Goal: Information Seeking & Learning: Learn about a topic

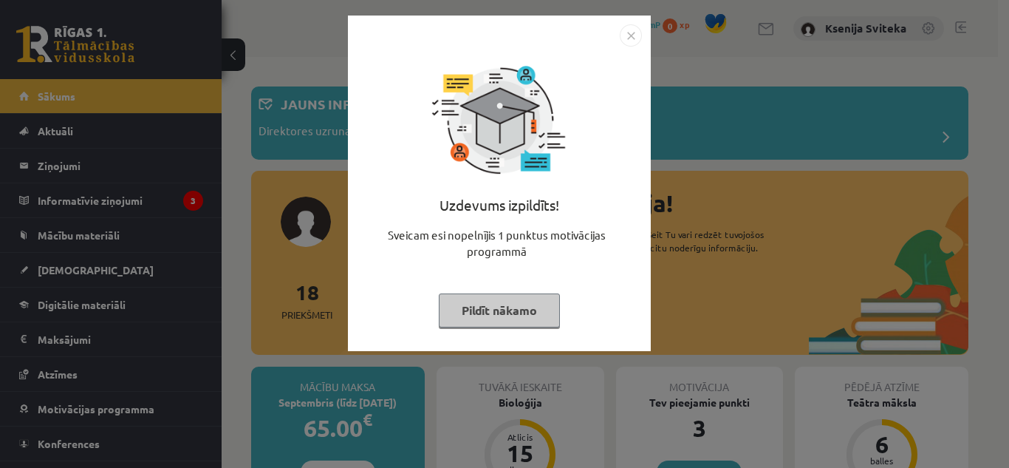
click at [625, 30] on img "Close" at bounding box center [631, 35] width 22 height 22
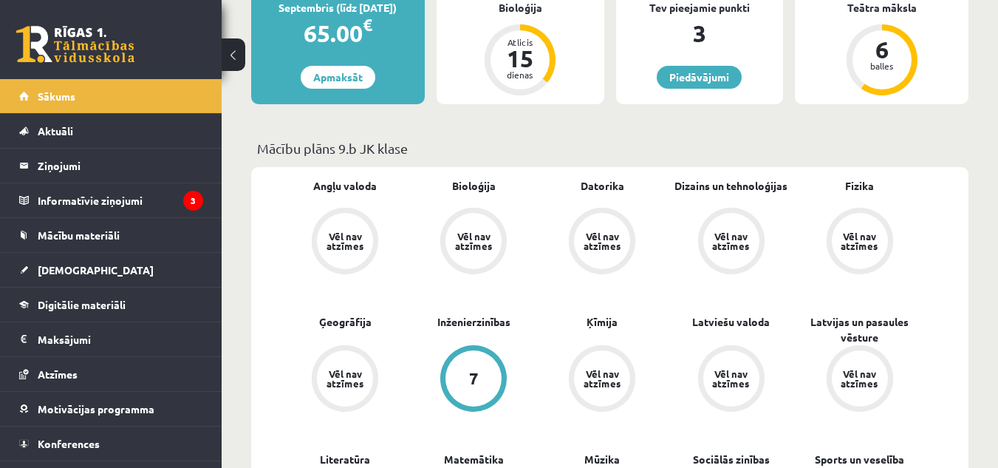
scroll to position [460, 0]
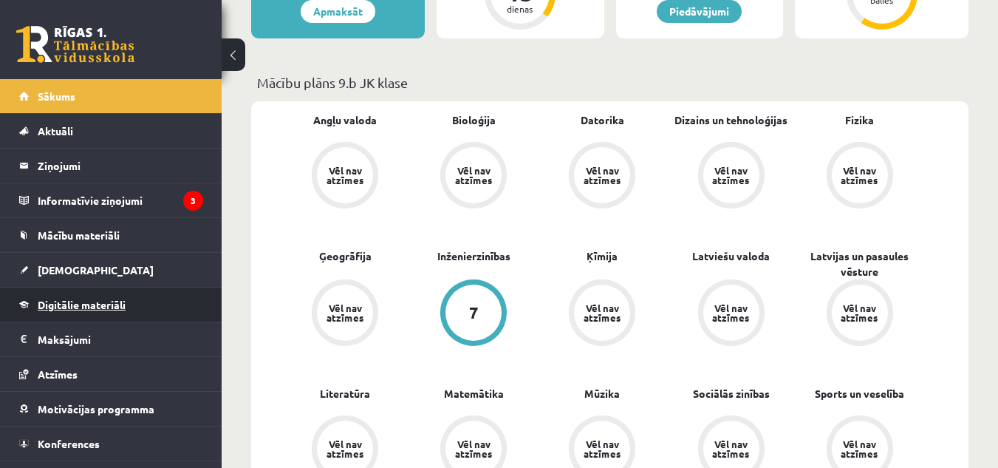
click at [98, 292] on link "Digitālie materiāli" at bounding box center [111, 304] width 184 height 34
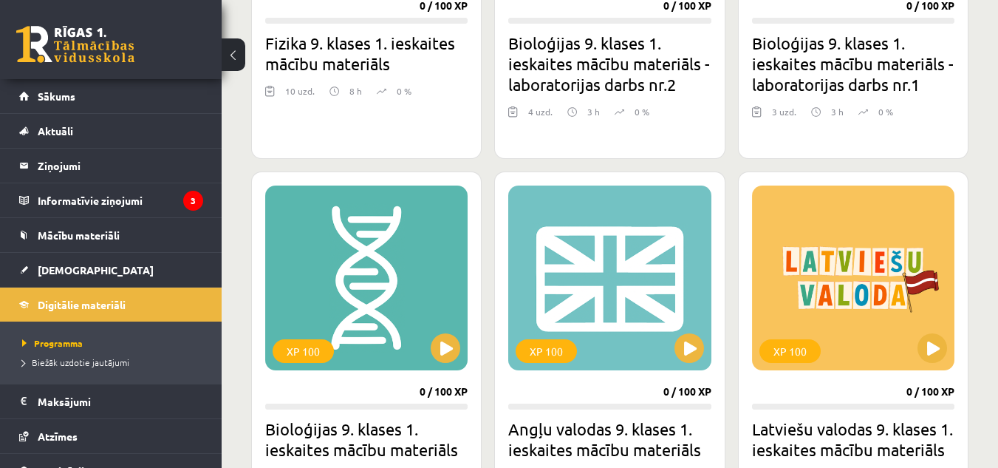
scroll to position [653, 0]
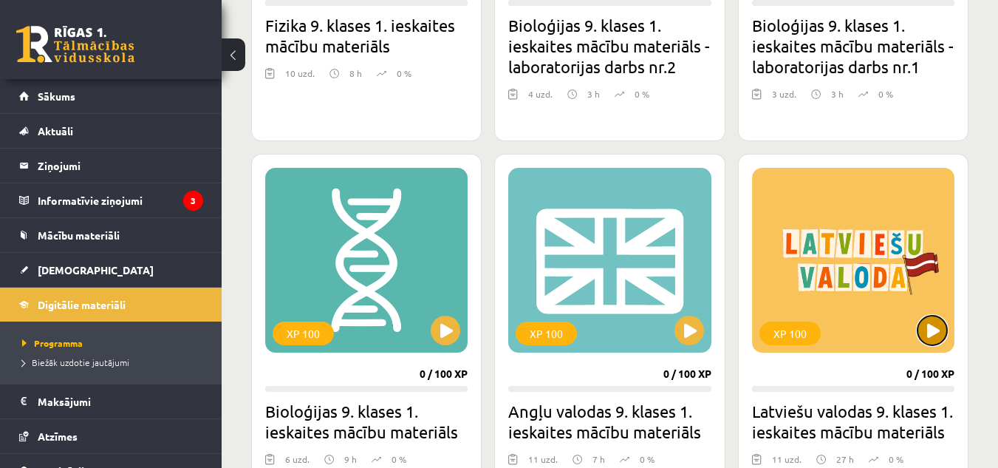
click at [932, 330] on button at bounding box center [932, 330] width 30 height 30
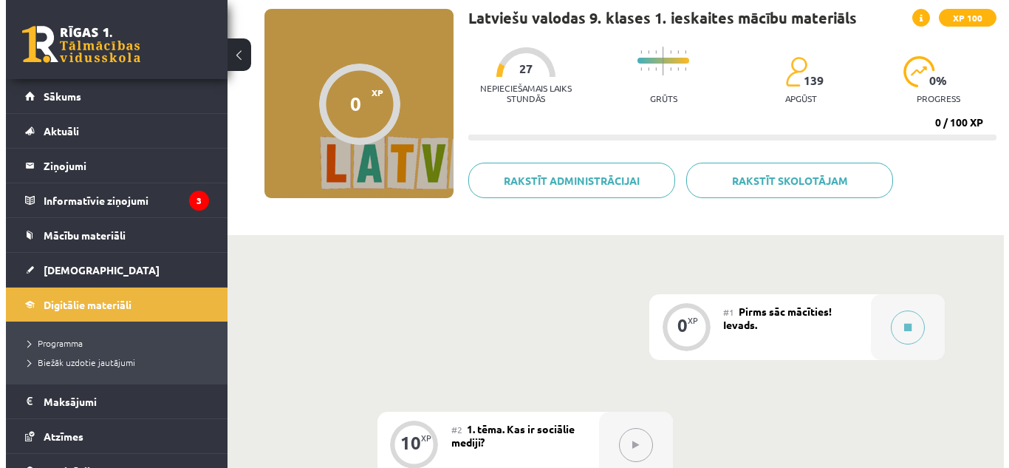
scroll to position [109, 0]
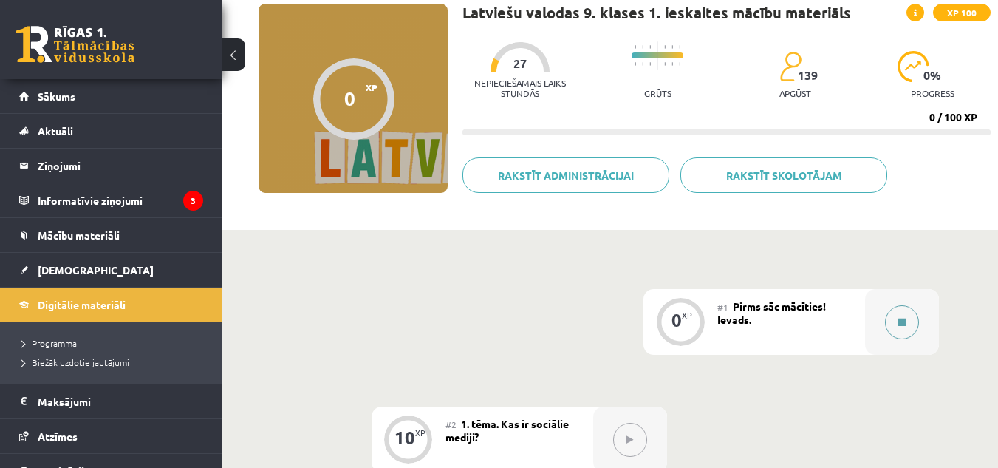
click at [905, 324] on icon at bounding box center [901, 322] width 7 height 9
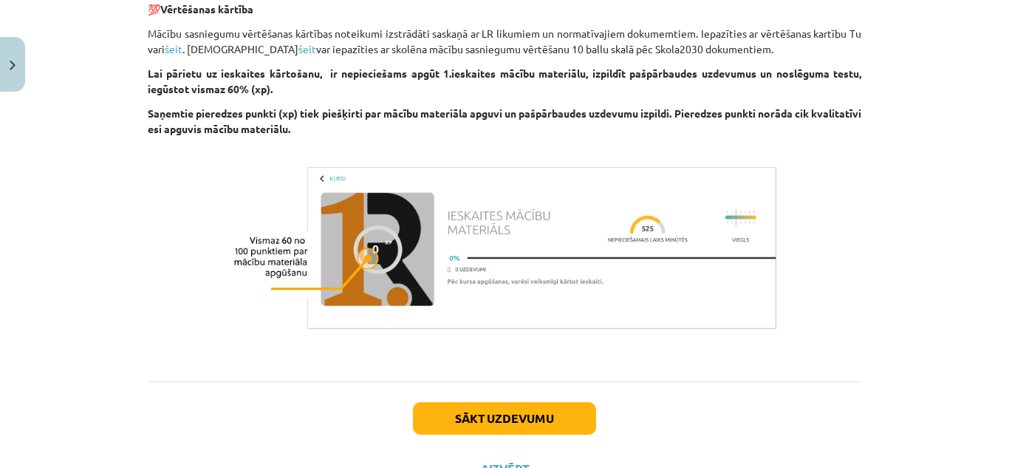
scroll to position [938, 0]
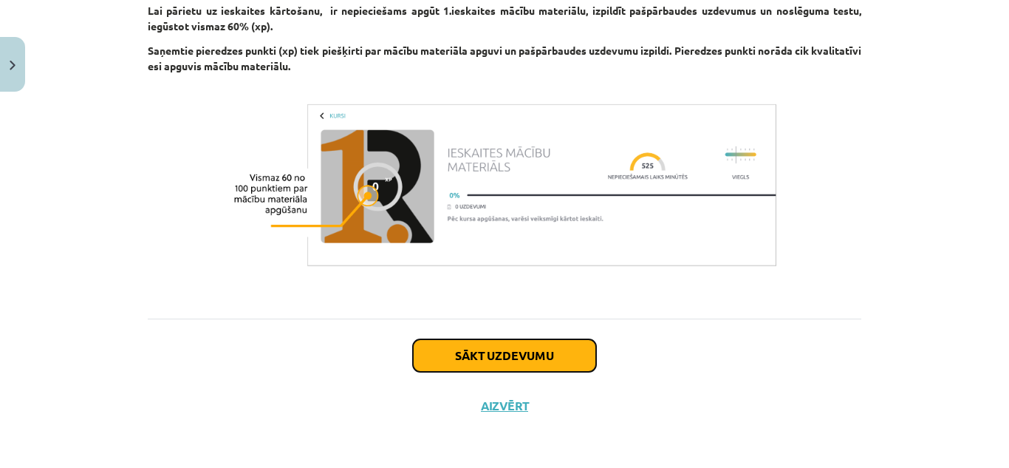
click at [505, 355] on button "Sākt uzdevumu" at bounding box center [504, 355] width 183 height 33
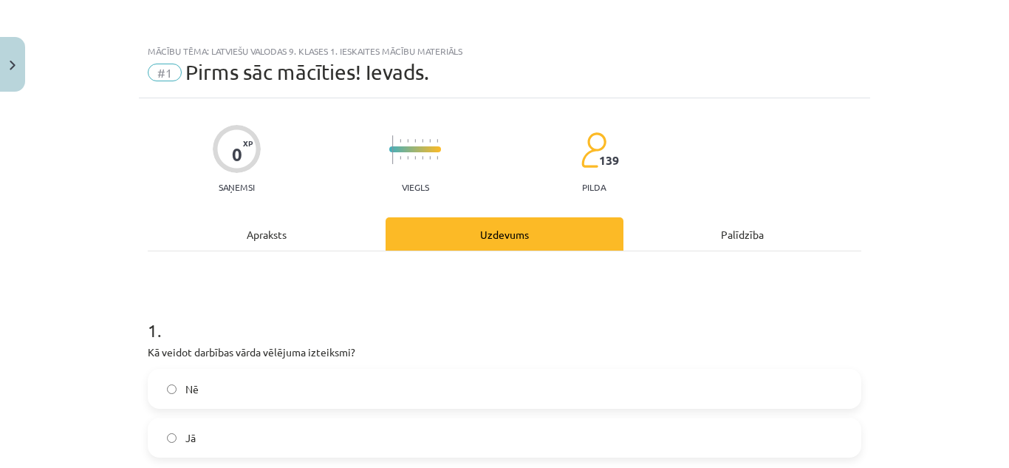
scroll to position [1, 0]
click at [256, 230] on div "Apraksts" at bounding box center [267, 232] width 238 height 33
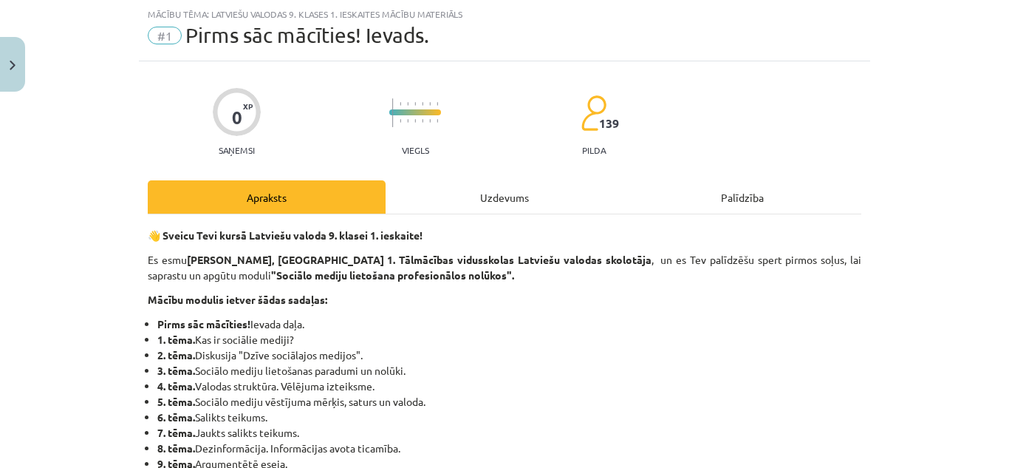
click at [508, 196] on div "Uzdevums" at bounding box center [505, 196] width 238 height 33
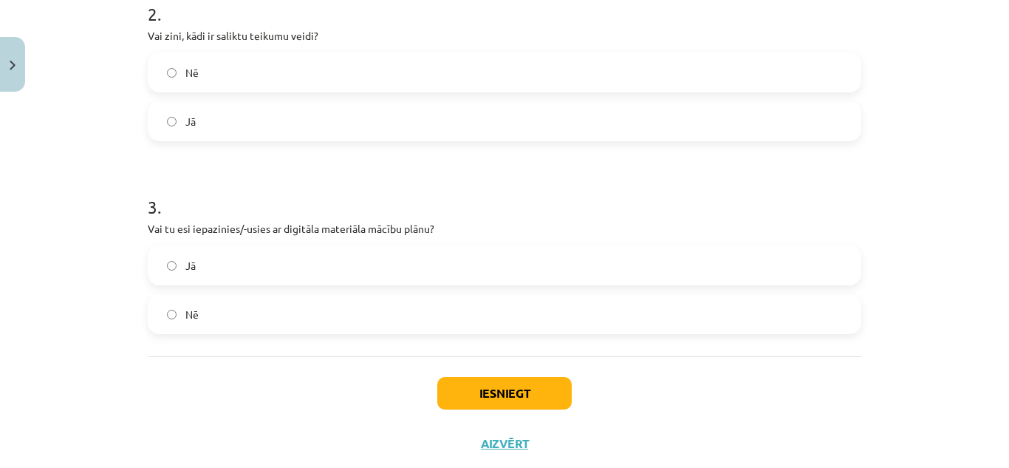
scroll to position [506, 0]
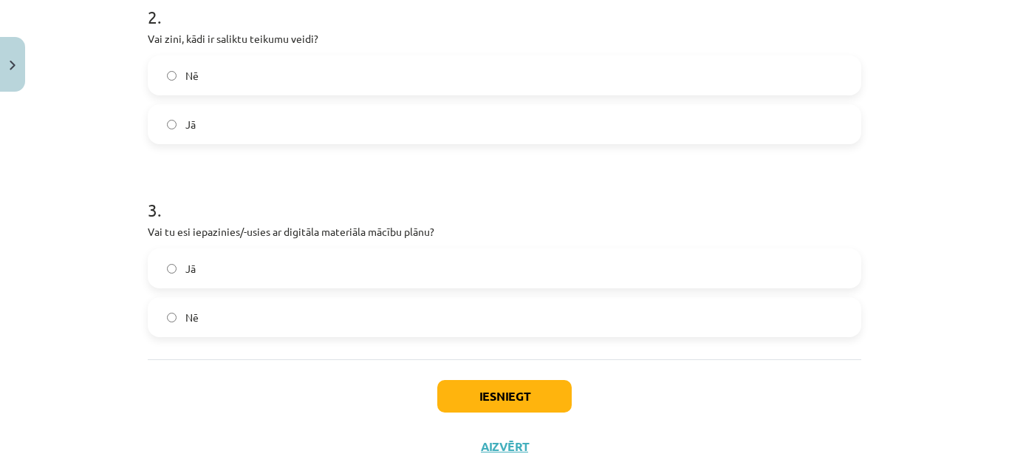
click at [199, 274] on label "Jā" at bounding box center [504, 268] width 711 height 37
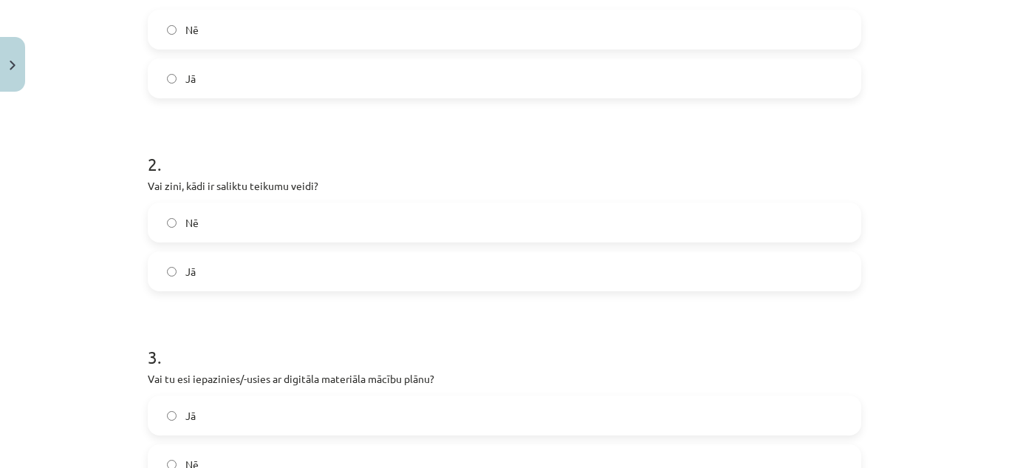
scroll to position [358, 0]
click at [240, 94] on label "Jā" at bounding box center [504, 79] width 711 height 37
click at [225, 28] on label "Nē" at bounding box center [504, 30] width 711 height 37
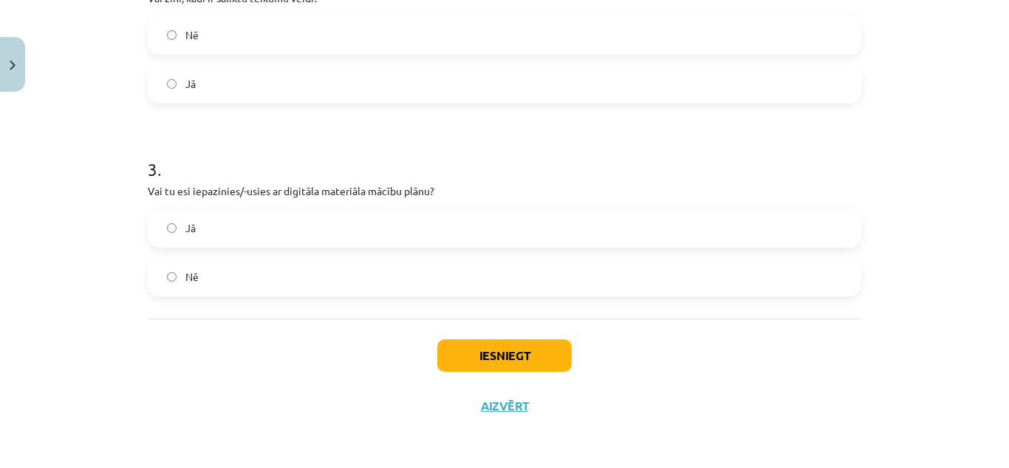
scroll to position [547, 0]
click at [485, 357] on button "Iesniegt" at bounding box center [504, 355] width 134 height 33
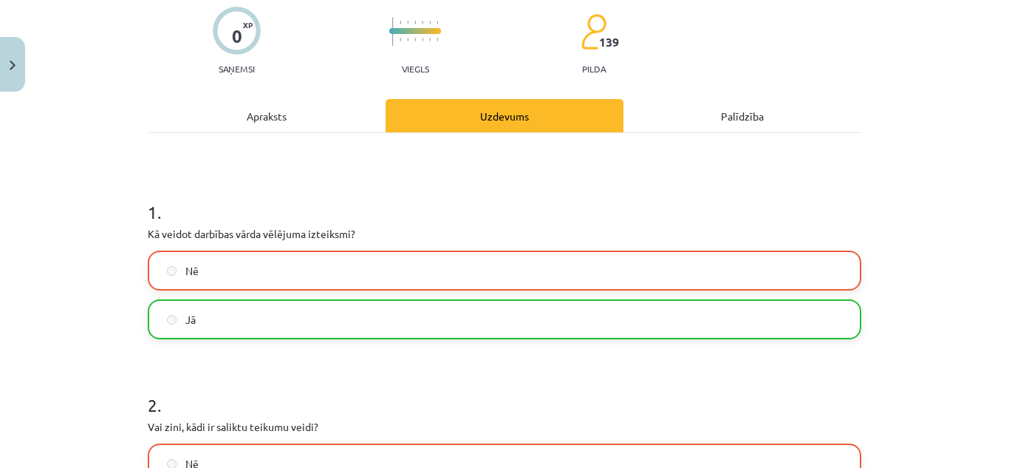
scroll to position [117, 0]
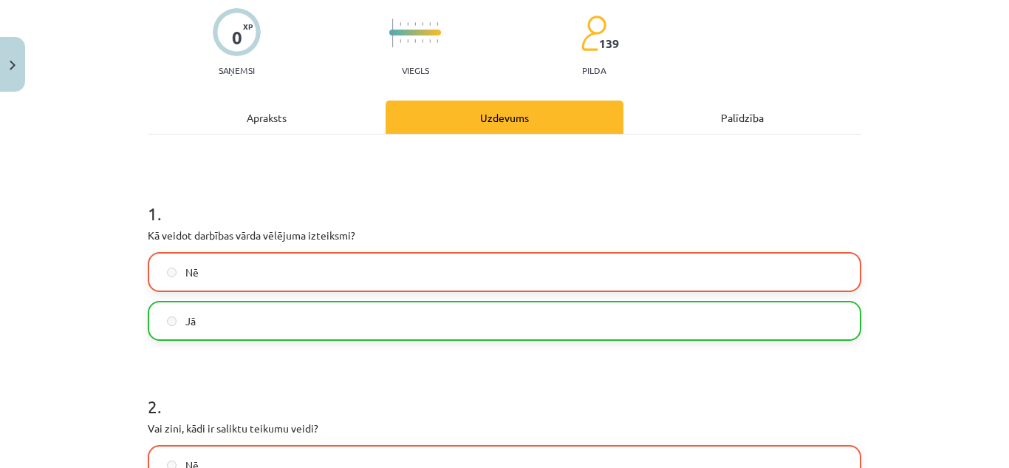
click at [262, 118] on div "Apraksts" at bounding box center [267, 116] width 238 height 33
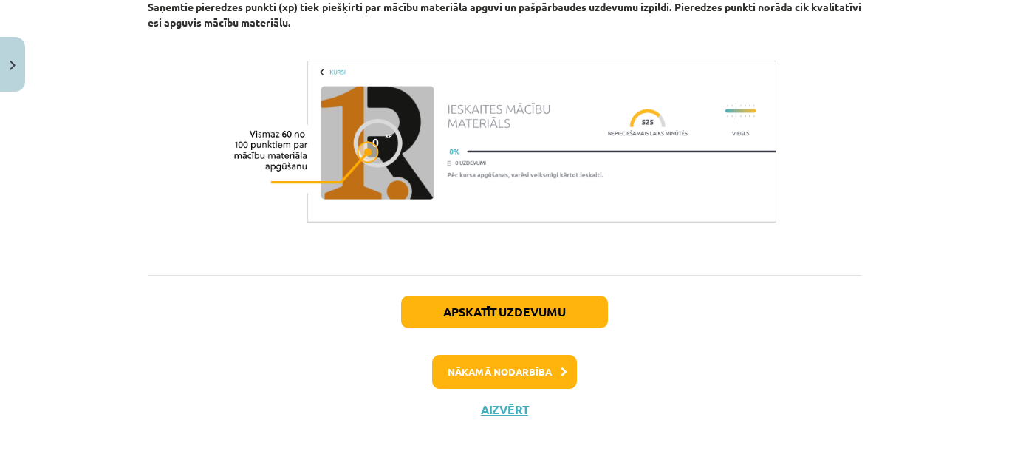
scroll to position [985, 0]
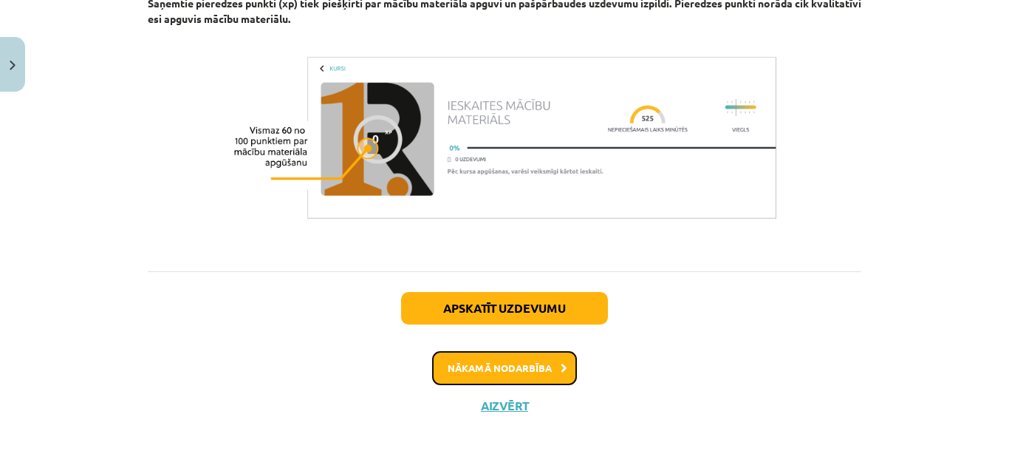
click at [522, 380] on button "Nākamā nodarbība" at bounding box center [504, 368] width 145 height 34
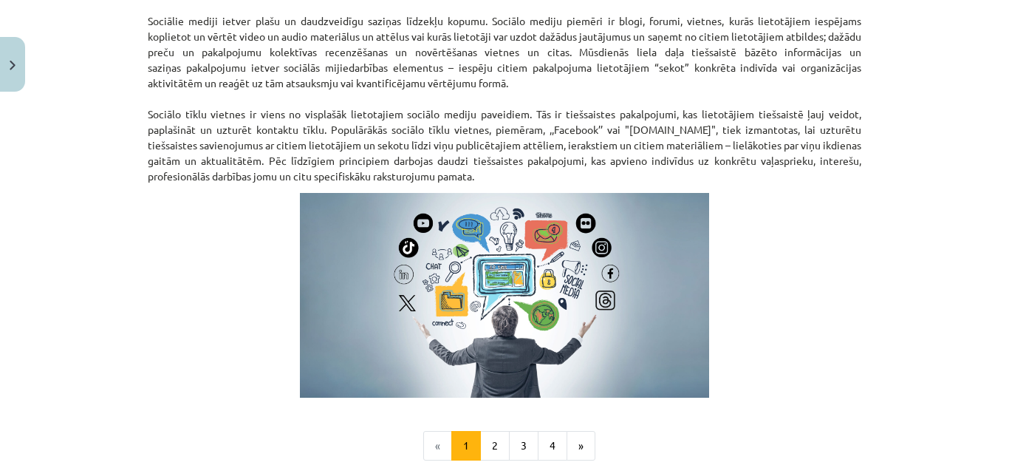
scroll to position [947, 0]
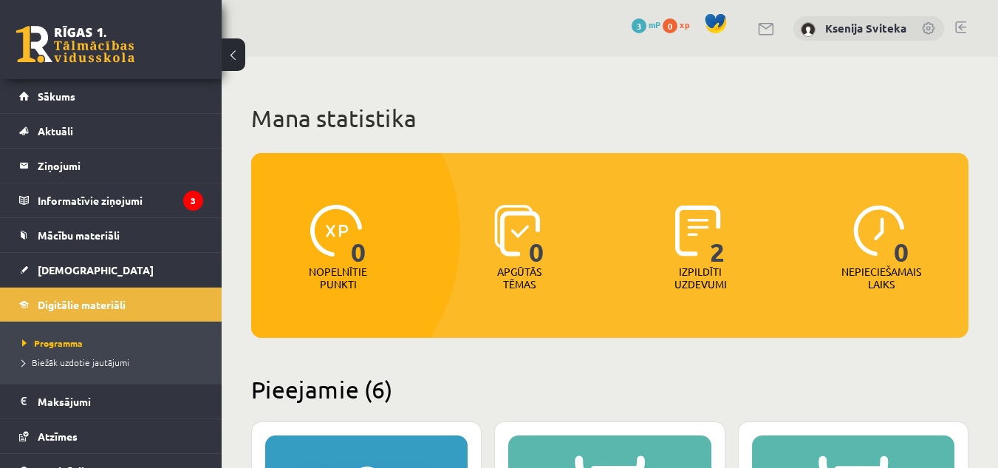
scroll to position [653, 0]
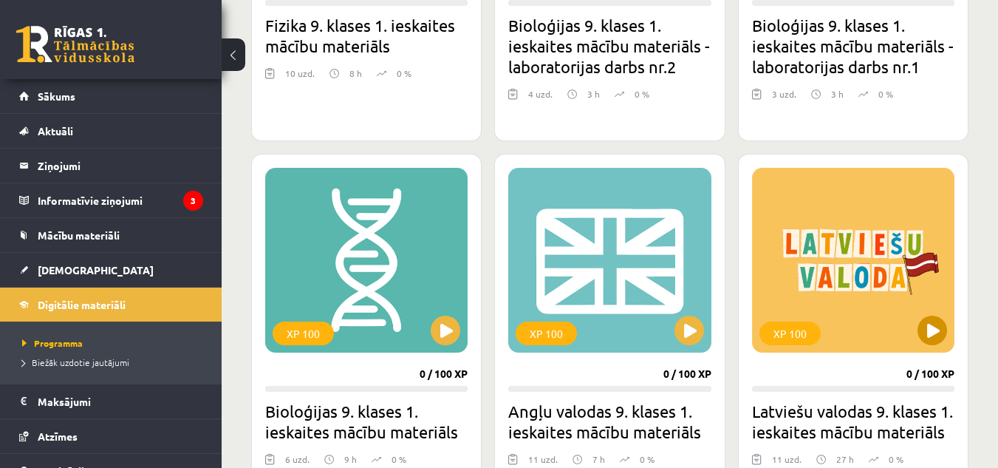
click at [867, 278] on div "XP 100" at bounding box center [853, 260] width 202 height 185
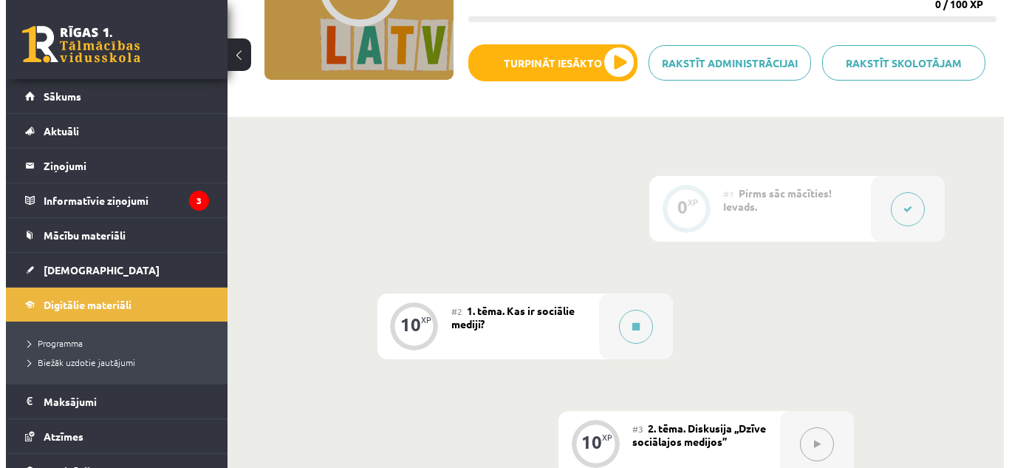
scroll to position [216, 0]
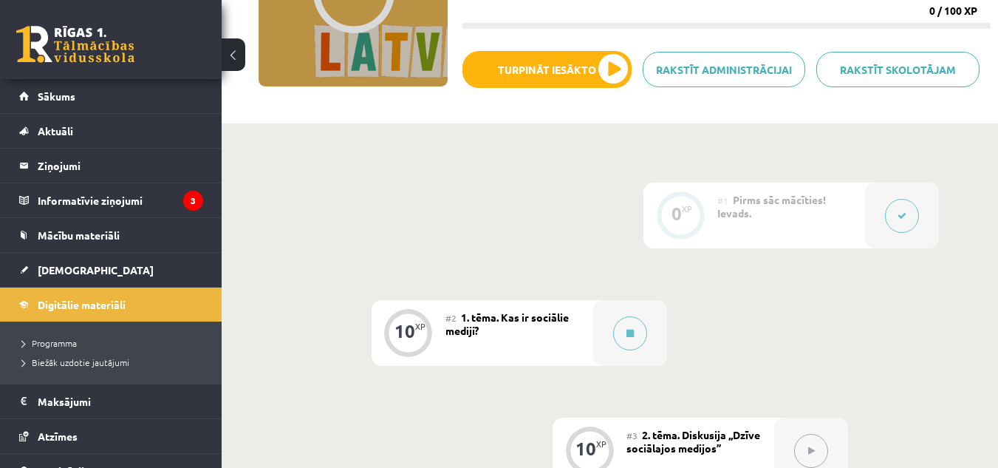
click at [823, 228] on div "#1 Pirms sāc mācīties! Ievads." at bounding box center [791, 215] width 148 height 66
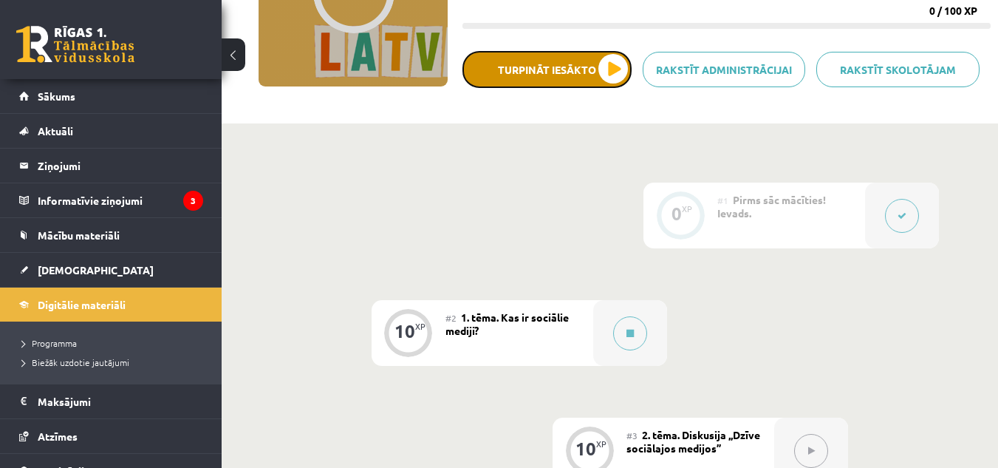
click at [615, 70] on button "Turpināt iesākto" at bounding box center [546, 69] width 169 height 37
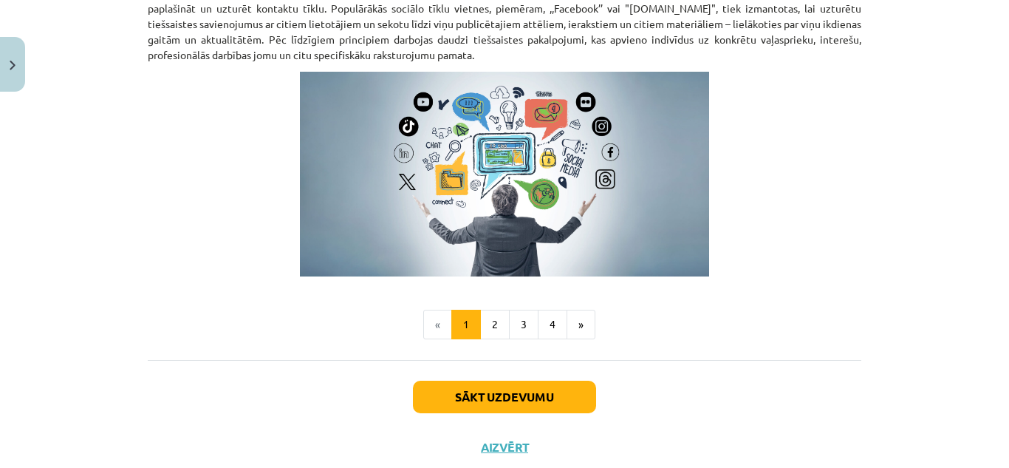
scroll to position [1020, 0]
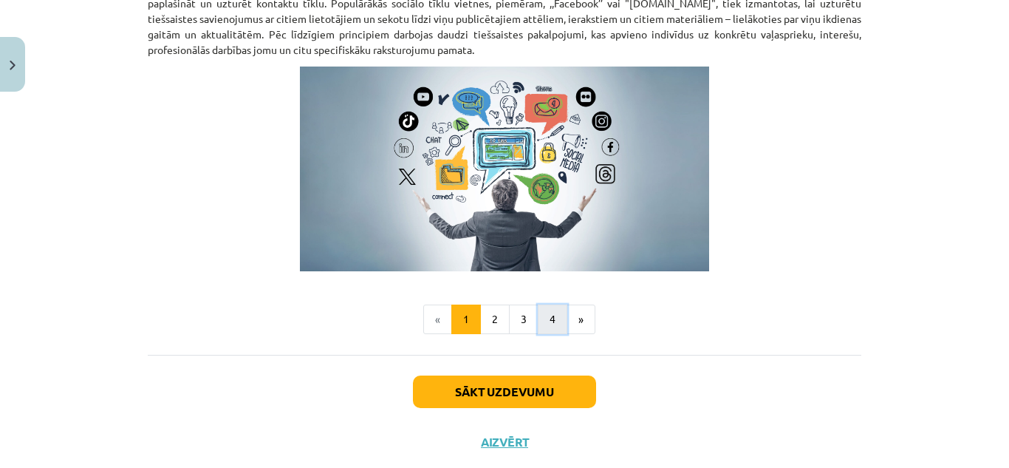
click at [550, 318] on button "4" at bounding box center [553, 319] width 30 height 30
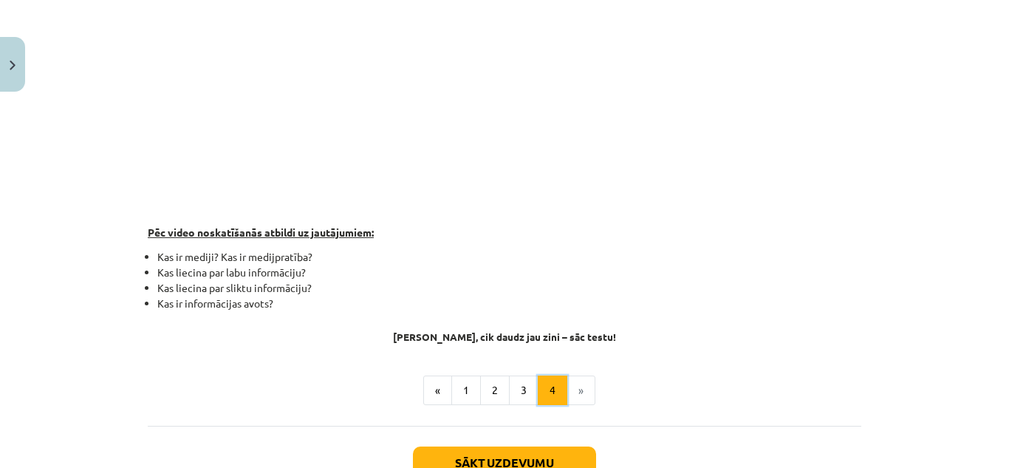
scroll to position [375, 0]
click at [509, 398] on button "3" at bounding box center [524, 390] width 30 height 30
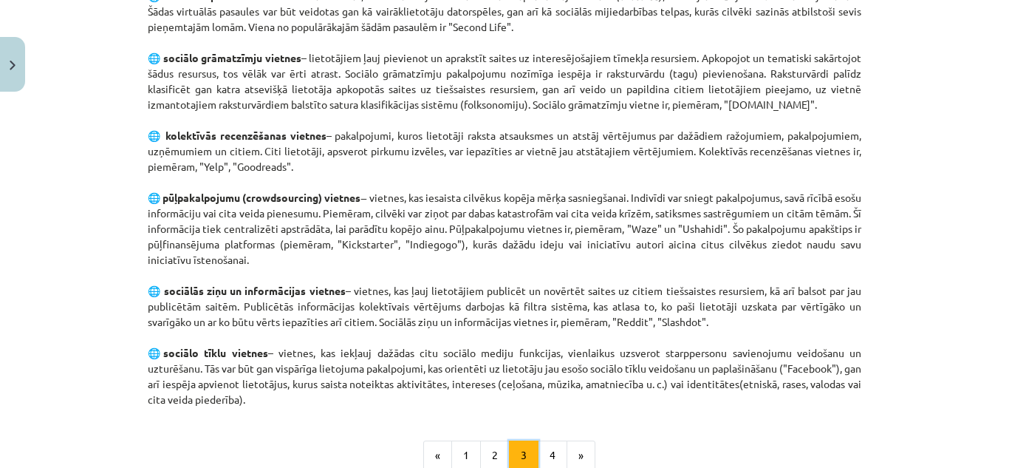
scroll to position [908, 0]
click at [491, 451] on button "2" at bounding box center [495, 455] width 30 height 30
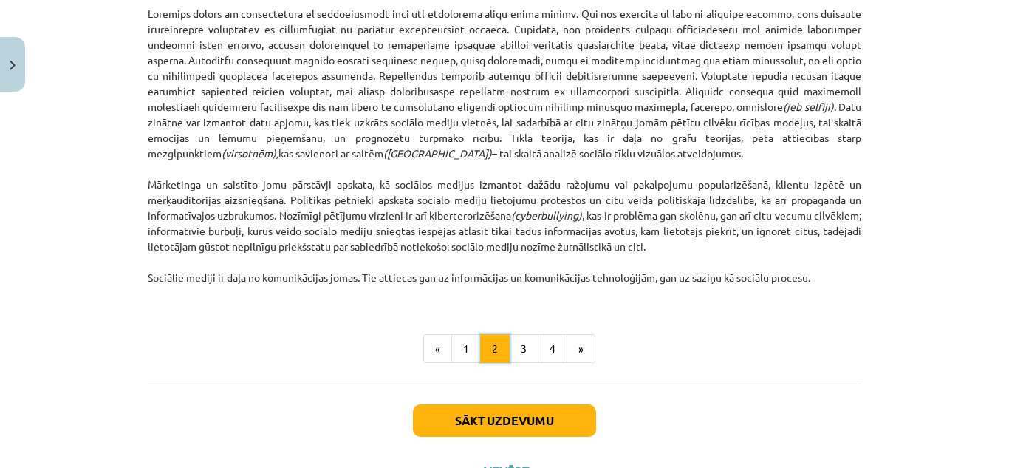
scroll to position [951, 0]
click at [468, 346] on button "1" at bounding box center [466, 348] width 30 height 30
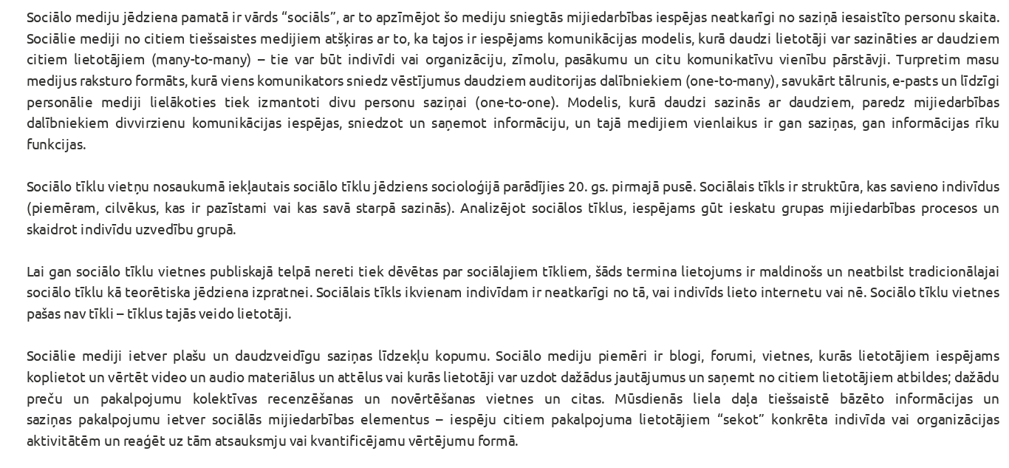
scroll to position [213, 0]
click at [139, 128] on div "10 XP Saņemsi Viegls 139 pilda Apraksts Uzdevums Palīdzība Kas ir sociālie medi…" at bounding box center [504, 262] width 731 height 1389
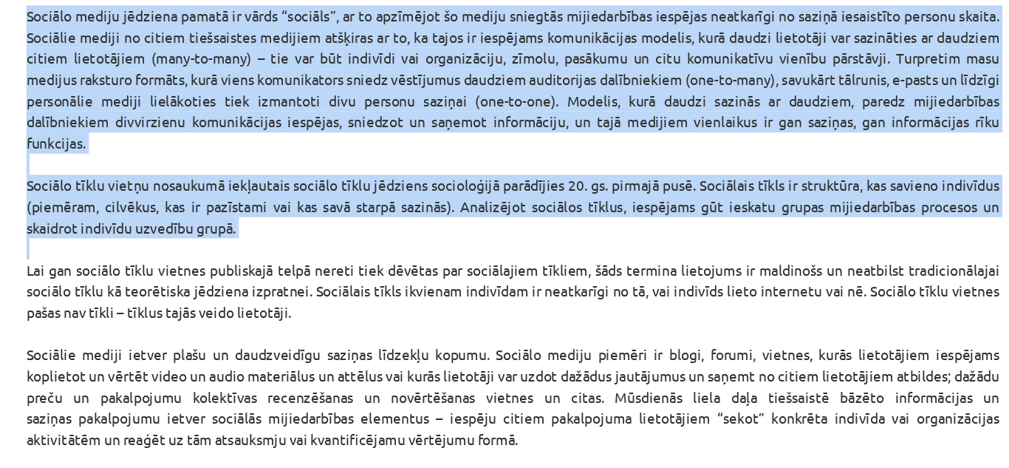
drag, startPoint x: 137, startPoint y: 128, endPoint x: 432, endPoint y: 315, distance: 349.0
click at [432, 315] on div "10 XP Saņemsi Viegls 139 pilda Apraksts Uzdevums Palīdzība Kas ir sociālie medi…" at bounding box center [504, 262] width 731 height 1389
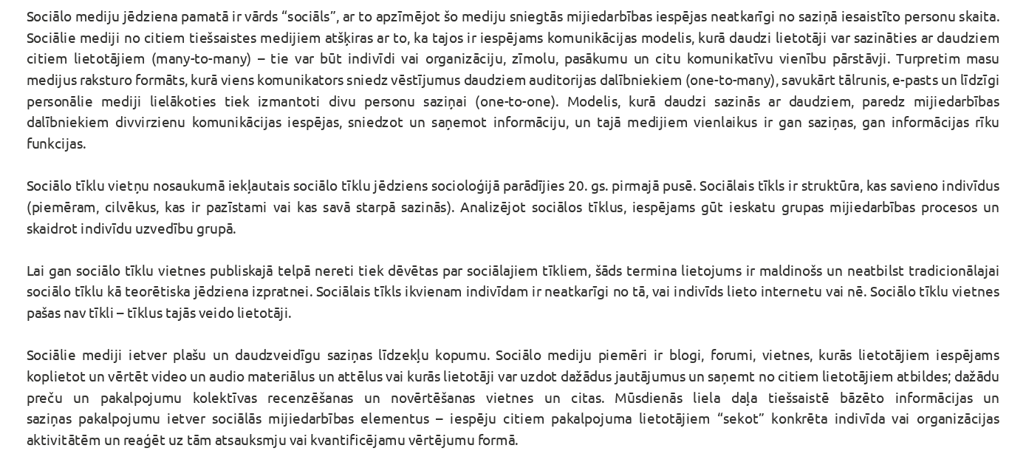
click at [506, 397] on p "Sociālo mediju jēdziena pamatā ir vārds “sociāls”, ar to apzīmējot šo mediju sn…" at bounding box center [505, 338] width 714 height 419
drag, startPoint x: 139, startPoint y: 124, endPoint x: 516, endPoint y: 445, distance: 495.7
click at [516, 445] on div "10 XP Saņemsi Viegls 139 pilda Apraksts Uzdevums Palīdzība Kas ir sociālie medi…" at bounding box center [504, 262] width 731 height 1389
copy p "Sociālo mediju jēdziena pamatā ir vārds “sociāls”, ar to apzīmējot šo mediju sn…"
click at [585, 309] on p "Sociālo mediju jēdziena pamatā ir vārds “sociāls”, ar to apzīmējot šo mediju sn…" at bounding box center [505, 338] width 714 height 419
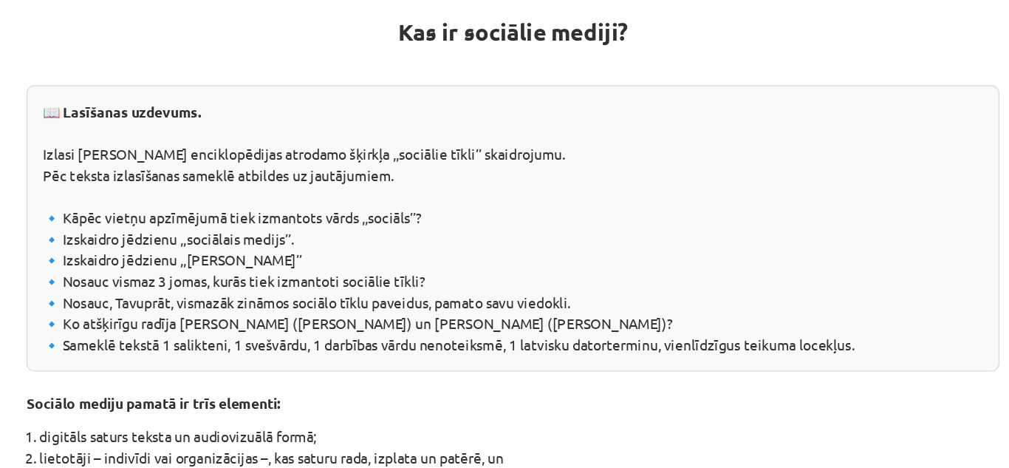
scroll to position [0, 0]
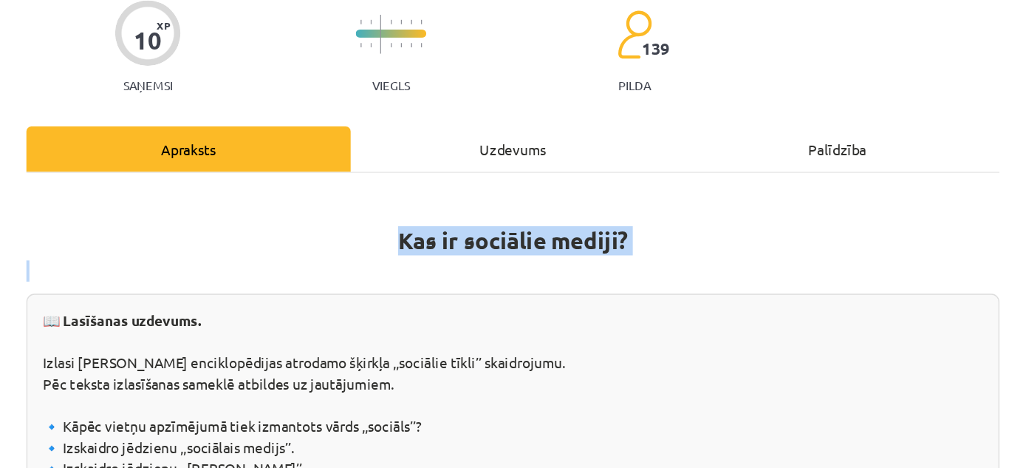
drag, startPoint x: 406, startPoint y: 288, endPoint x: 584, endPoint y: 315, distance: 180.7
copy div "Kas ir sociālie mediji?"
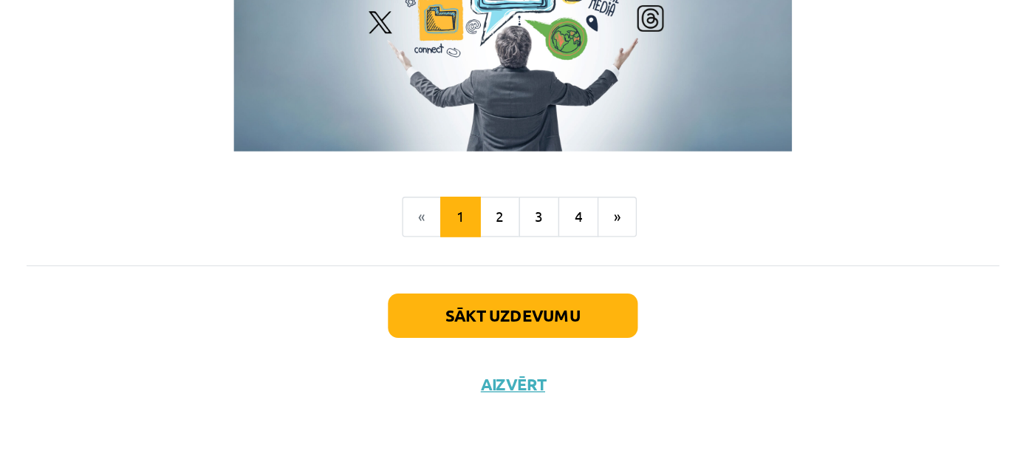
scroll to position [1055, 0]
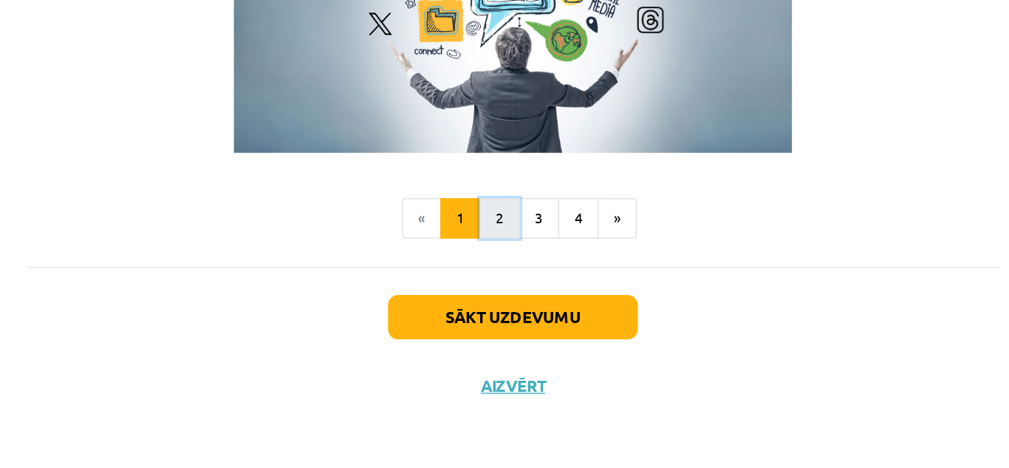
click at [488, 281] on button "2" at bounding box center [495, 285] width 30 height 30
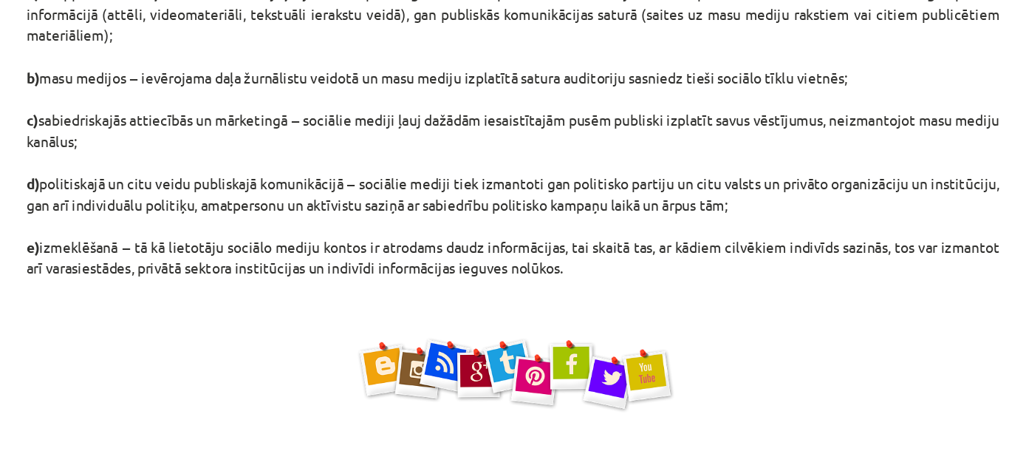
scroll to position [584, 0]
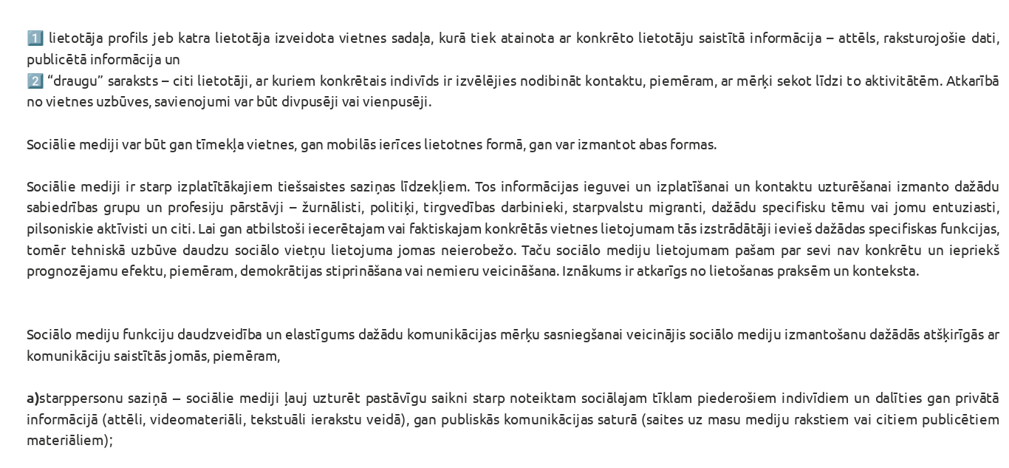
scroll to position [319, 0]
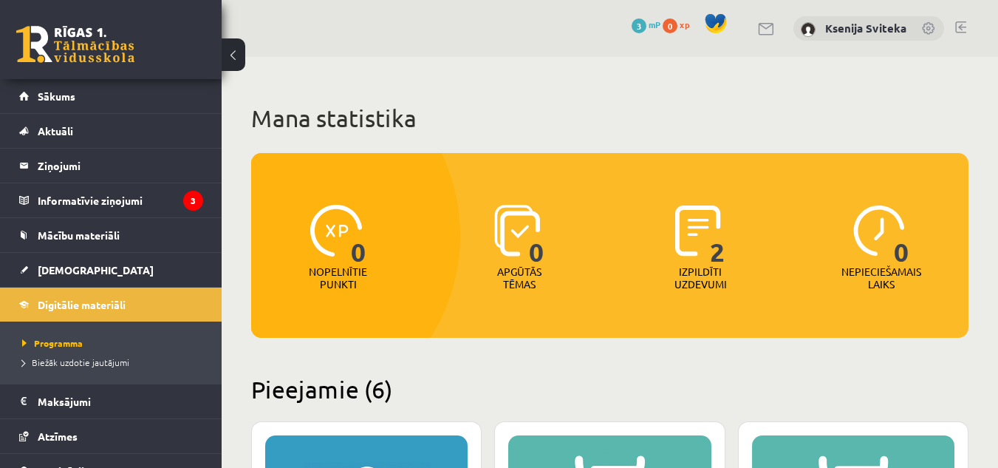
scroll to position [653, 0]
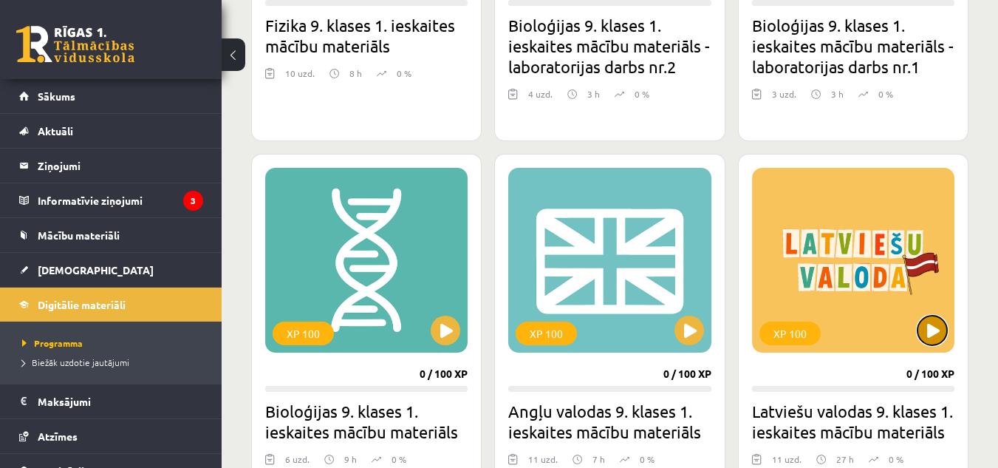
click at [933, 328] on button at bounding box center [932, 330] width 30 height 30
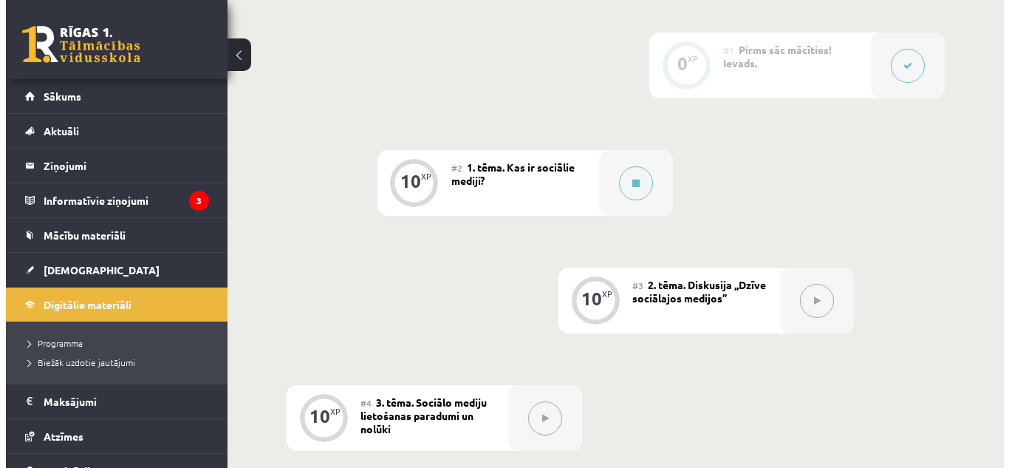
scroll to position [388, 0]
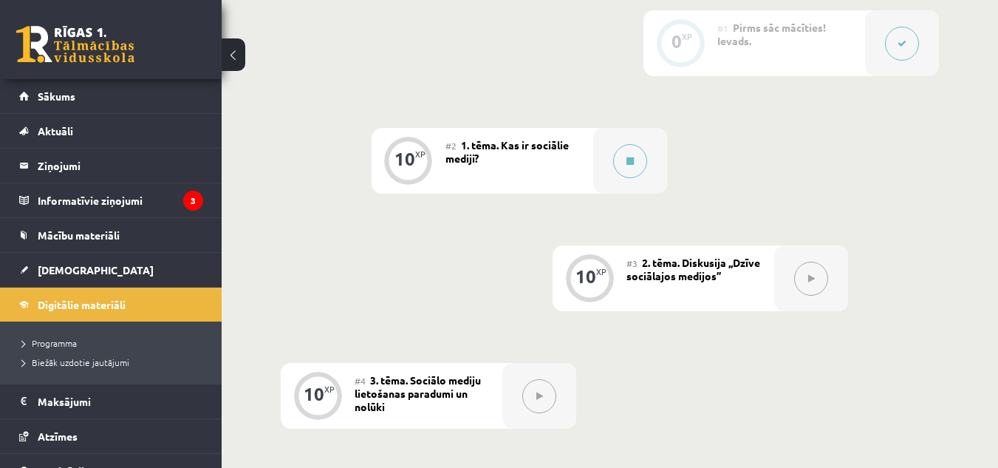
click at [764, 41] on div "#1 Pirms sāc mācīties! Ievads." at bounding box center [791, 43] width 148 height 66
click at [903, 47] on icon at bounding box center [902, 43] width 9 height 9
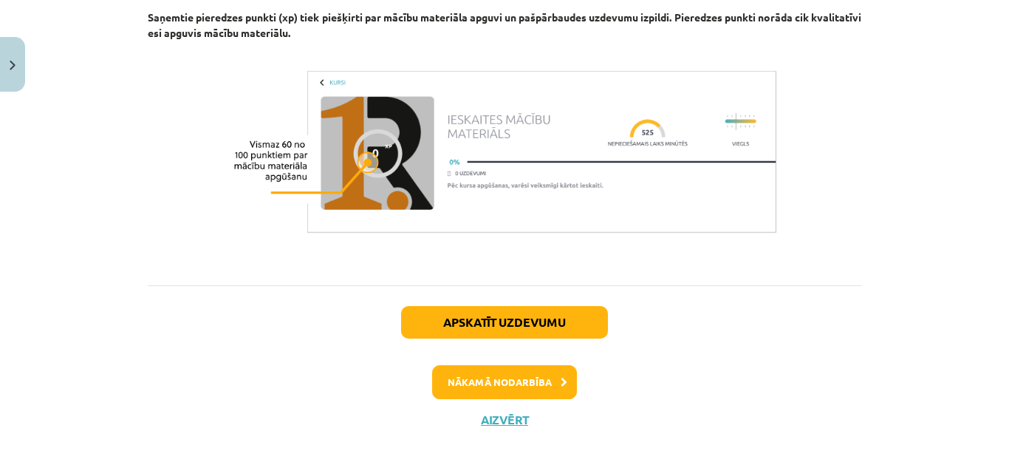
scroll to position [959, 0]
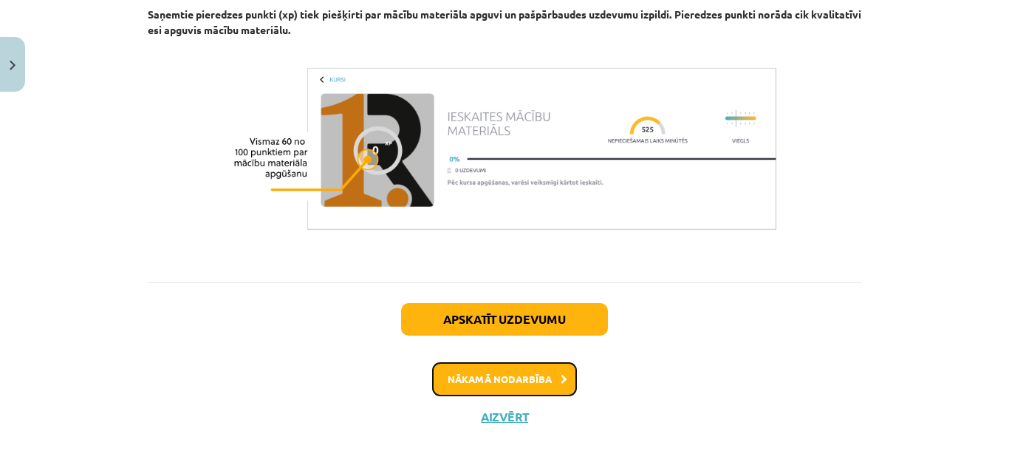
click at [496, 396] on button "Nākamā nodarbība" at bounding box center [504, 379] width 145 height 34
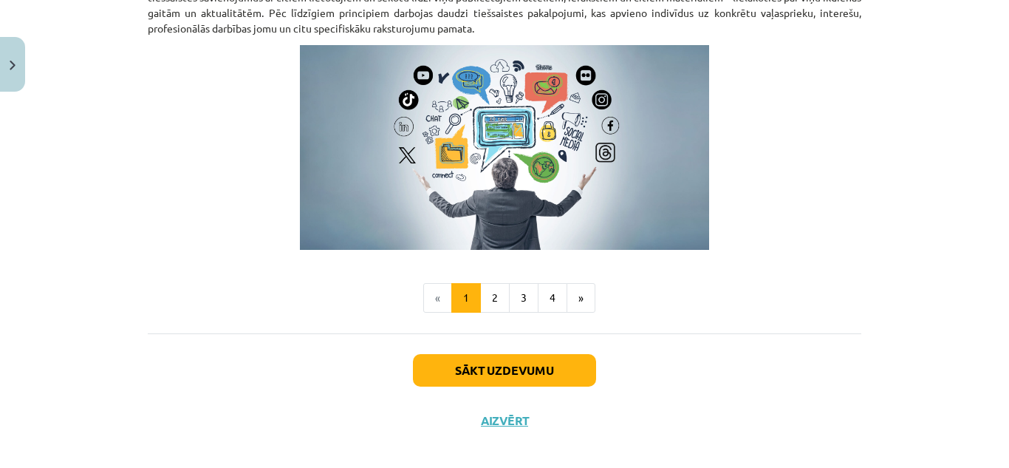
scroll to position [1056, 0]
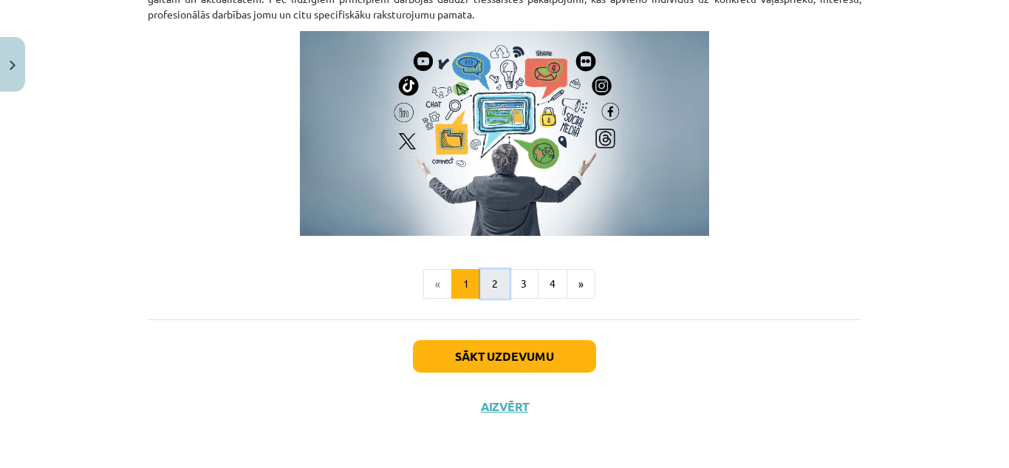
click at [496, 283] on button "2" at bounding box center [495, 284] width 30 height 30
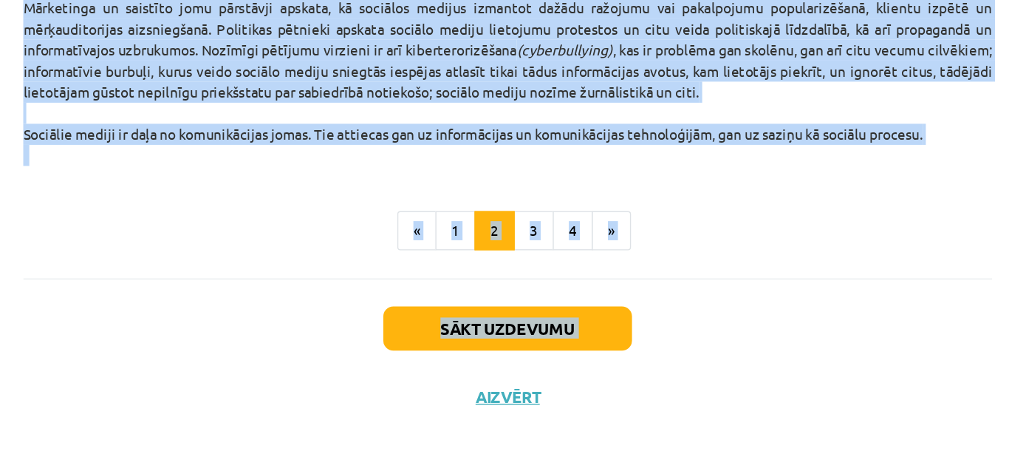
scroll to position [1014, 0]
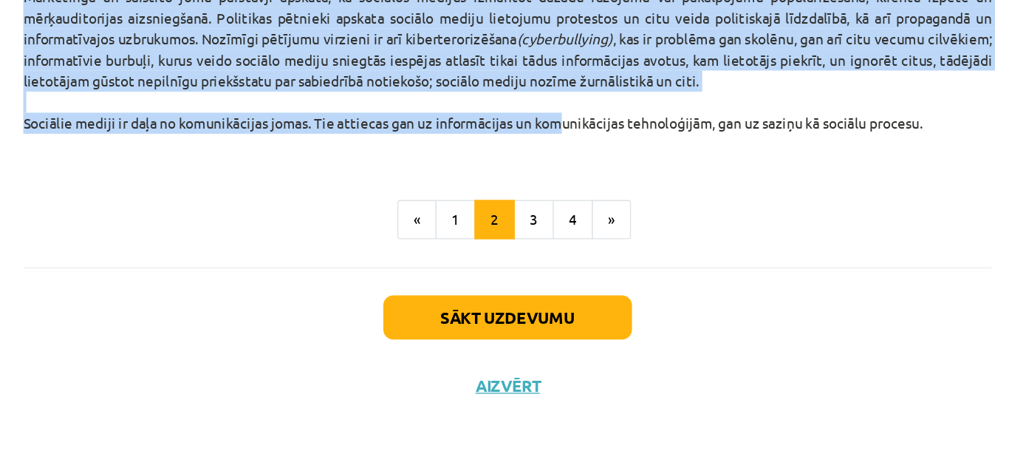
drag, startPoint x: 142, startPoint y: 167, endPoint x: 529, endPoint y: 213, distance: 389.8
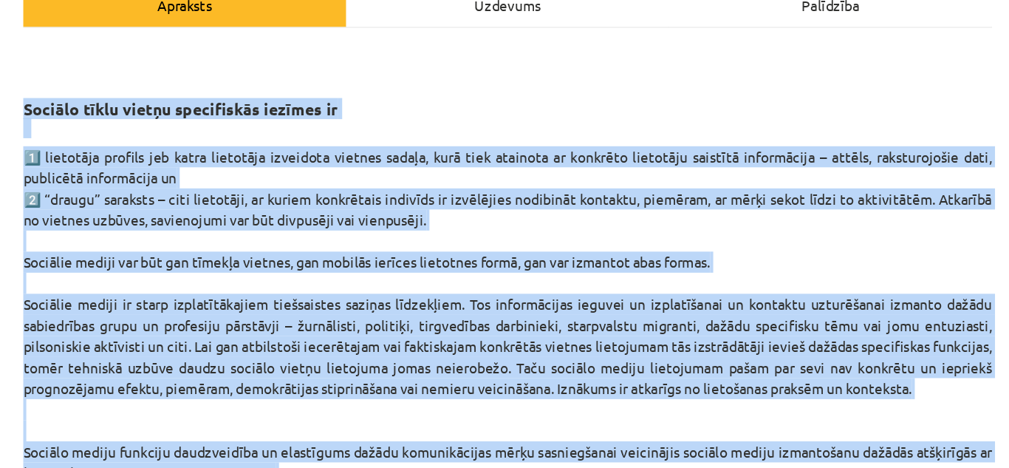
scroll to position [0, 0]
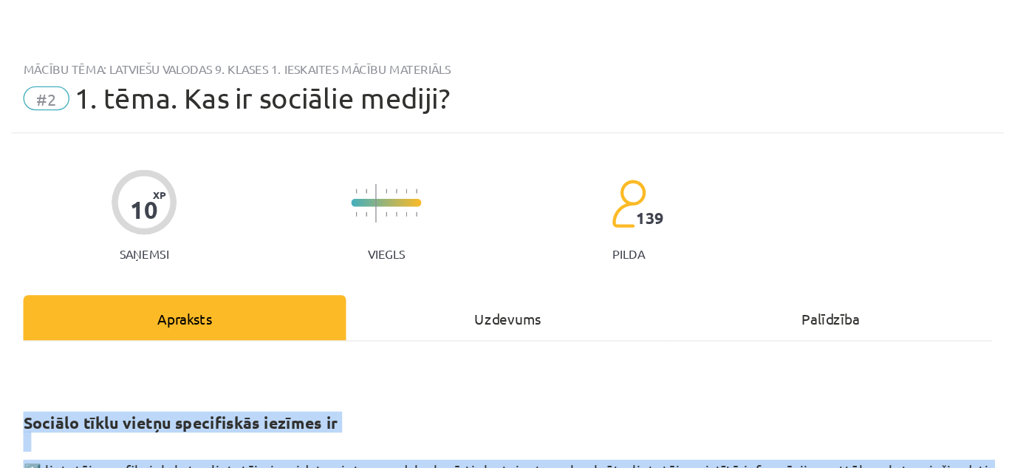
drag, startPoint x: 810, startPoint y: 212, endPoint x: 131, endPoint y: 309, distance: 685.7
click at [131, 309] on div "Mācību tēma: Latviešu valodas 9. klases 1. ieskaites mācību materiāls #2 1. tēm…" at bounding box center [504, 234] width 1009 height 468
copy div "Loremip dolor sitame consectetur adipisc el 5️⃣ seddoeius tempori utl etdol mag…"
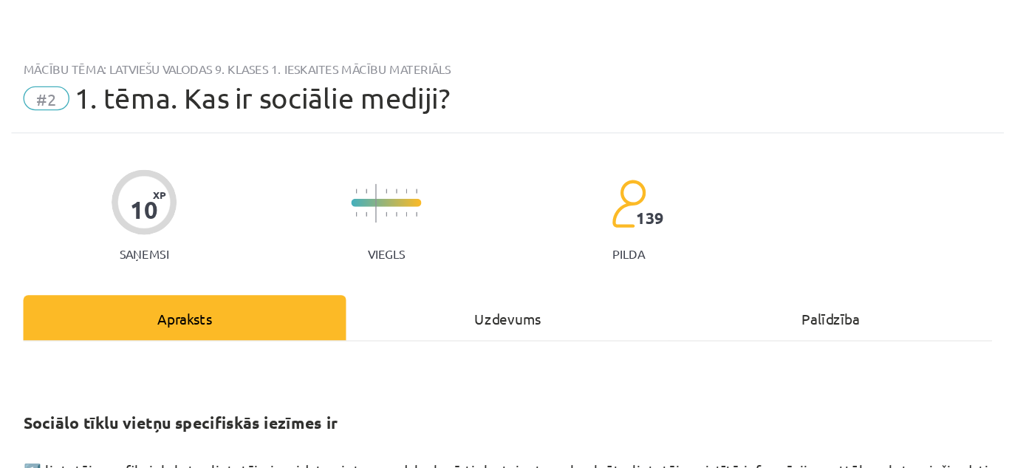
click at [529, 154] on div "10 XP Saņemsi Viegls 139 pilda" at bounding box center [505, 154] width 714 height 76
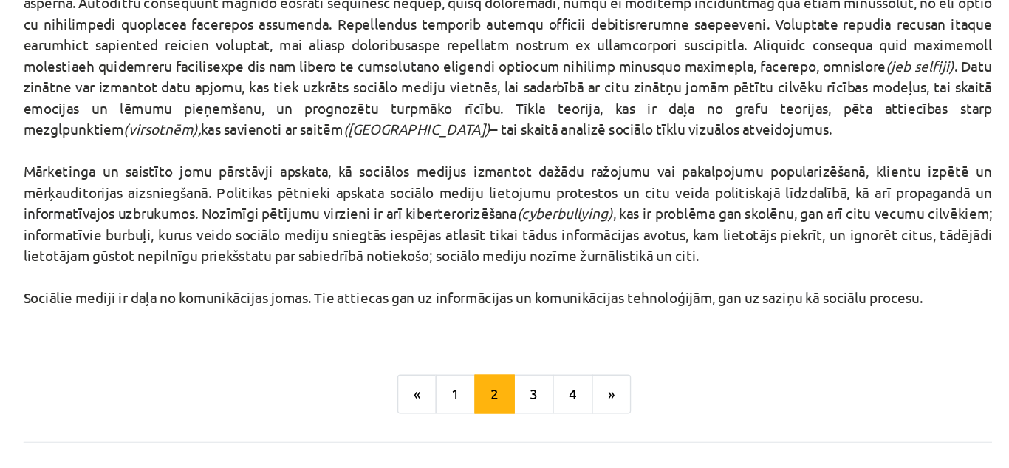
scroll to position [1014, 0]
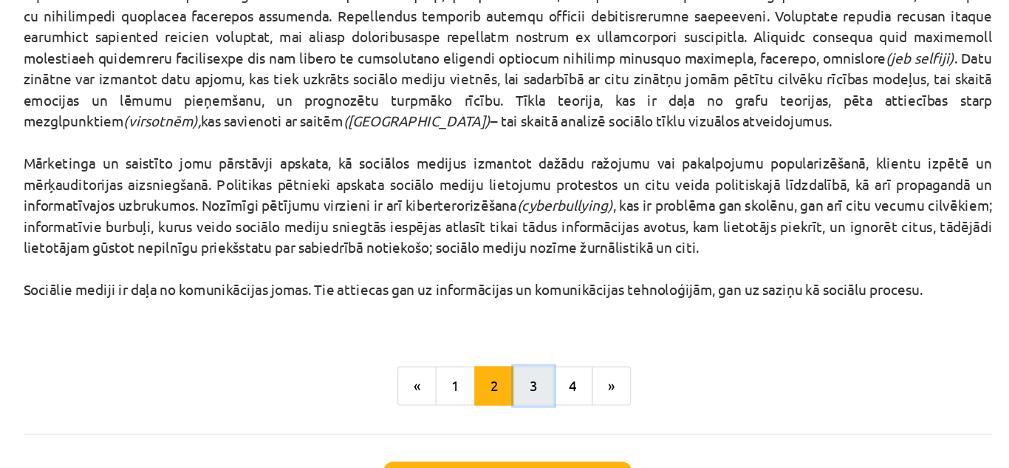
click at [511, 278] on button "3" at bounding box center [524, 285] width 30 height 30
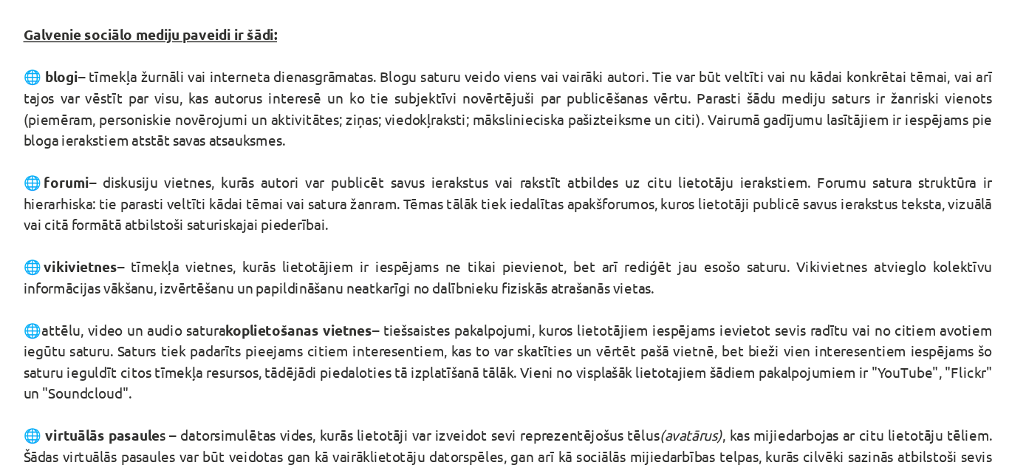
scroll to position [582, 0]
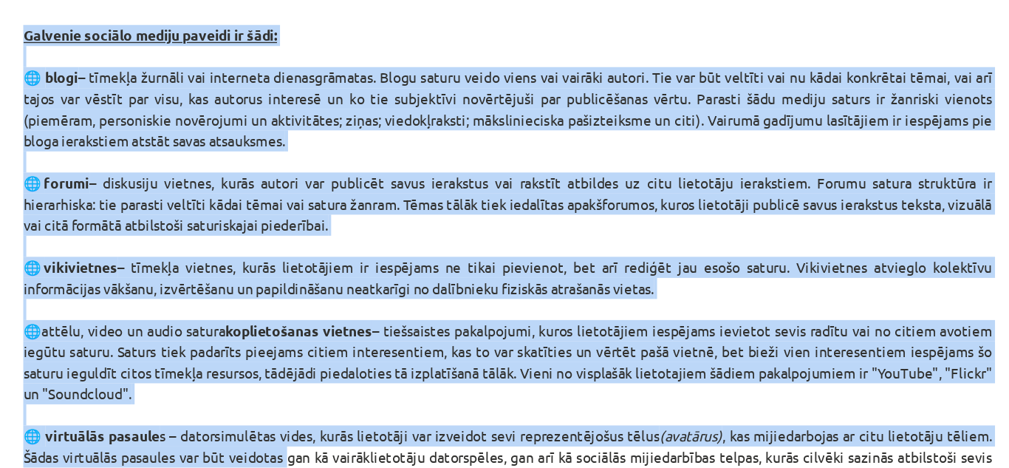
drag, startPoint x: 135, startPoint y: 26, endPoint x: 339, endPoint y: 349, distance: 382.4
click at [339, 353] on div "10 XP Saņemsi Viegls 139 pilda Apraksts Uzdevums Palīdzība Galvenie sociālo med…" at bounding box center [504, 222] width 731 height 1412
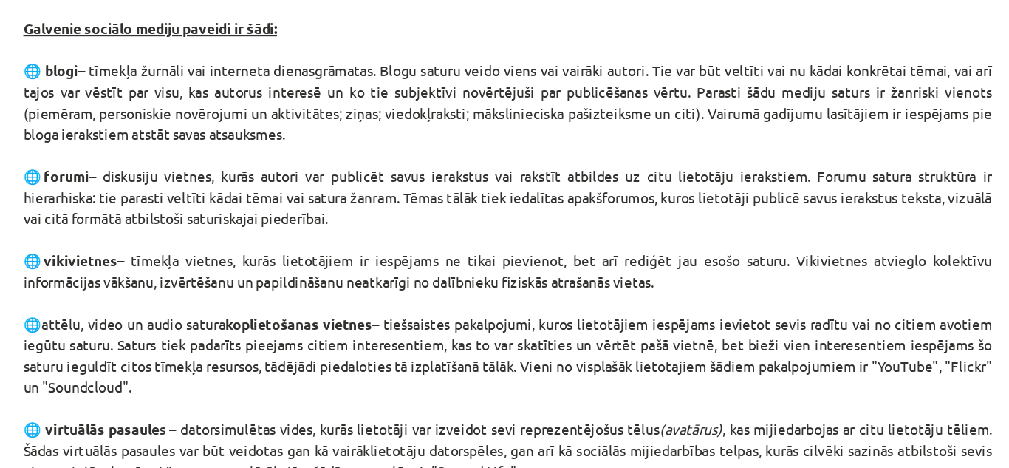
click at [405, 15] on p "Galvenie sociālo mediju paveidi ir šādi: 🌐 blogi – tīmekļa žurnāli vai internet…" at bounding box center [505, 359] width 714 height 745
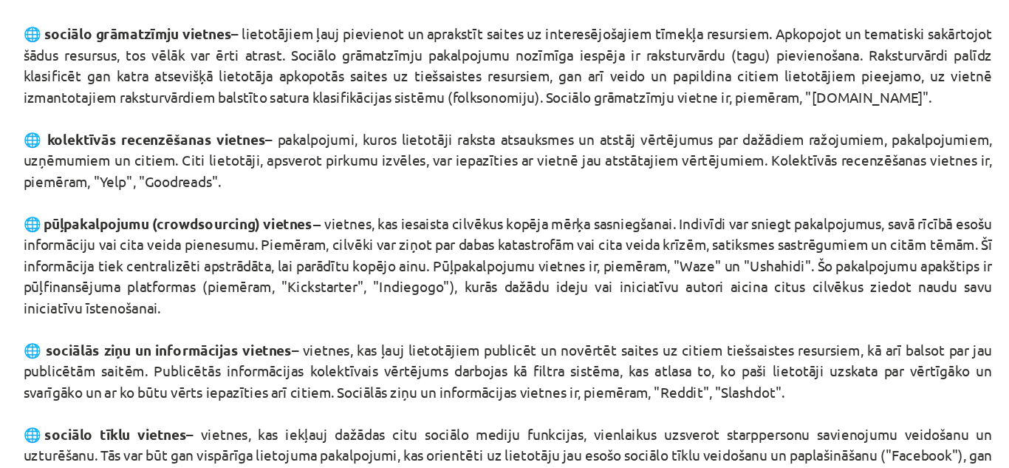
scroll to position [1079, 0]
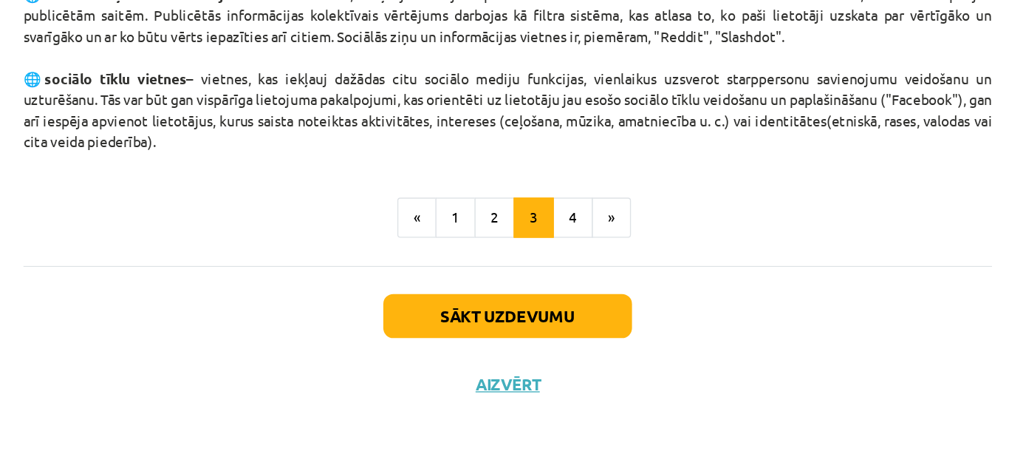
drag, startPoint x: 136, startPoint y: 17, endPoint x: 523, endPoint y: 230, distance: 441.7
copy p "Loremips dolorsi ametco adipisc el sedd: 🌐 eiusm – tempori utlabor etd magnaali…"
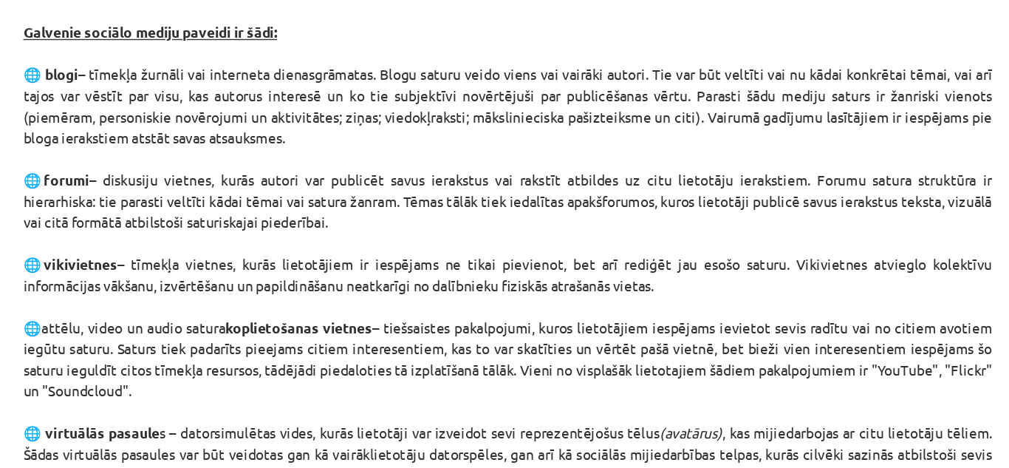
scroll to position [462, 0]
